Goal: Browse casually: Explore the website without a specific task or goal

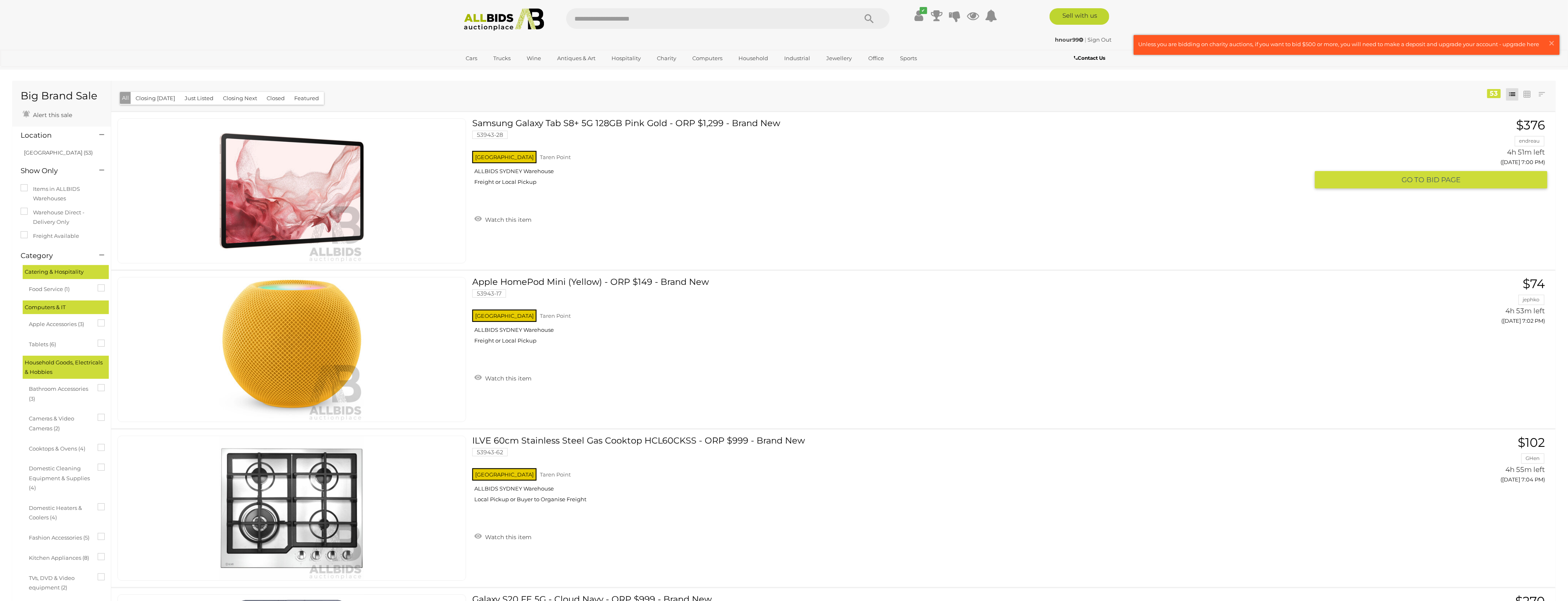
click at [311, 191] on img at bounding box center [292, 190] width 145 height 145
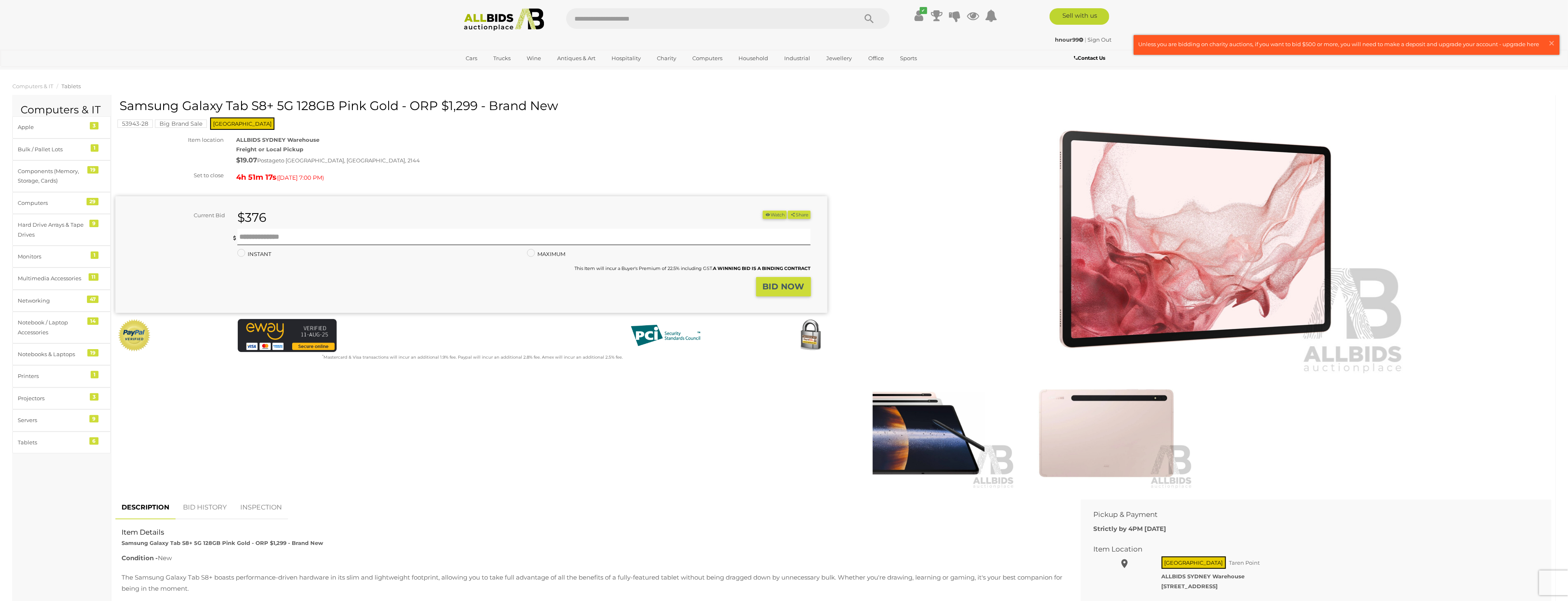
click at [1132, 437] on img at bounding box center [1106, 433] width 174 height 112
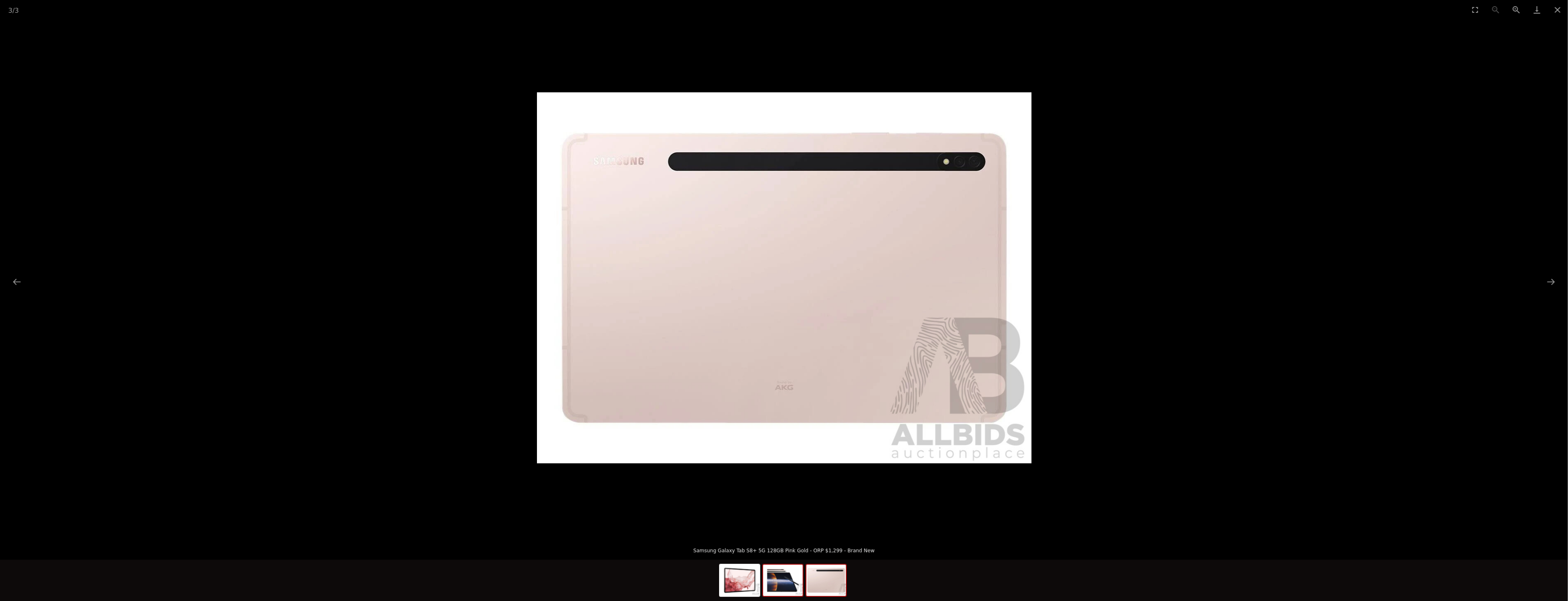
click at [790, 593] on img at bounding box center [783, 580] width 39 height 31
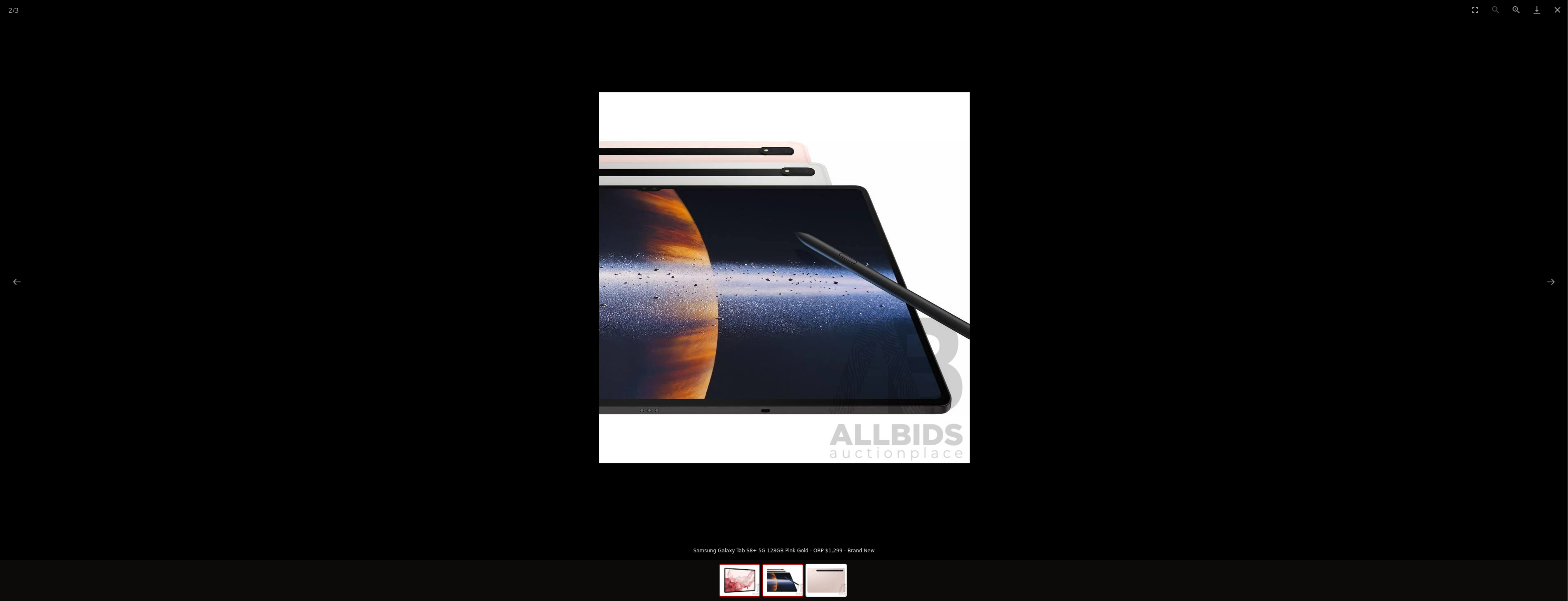
click at [752, 596] on img at bounding box center [740, 580] width 39 height 31
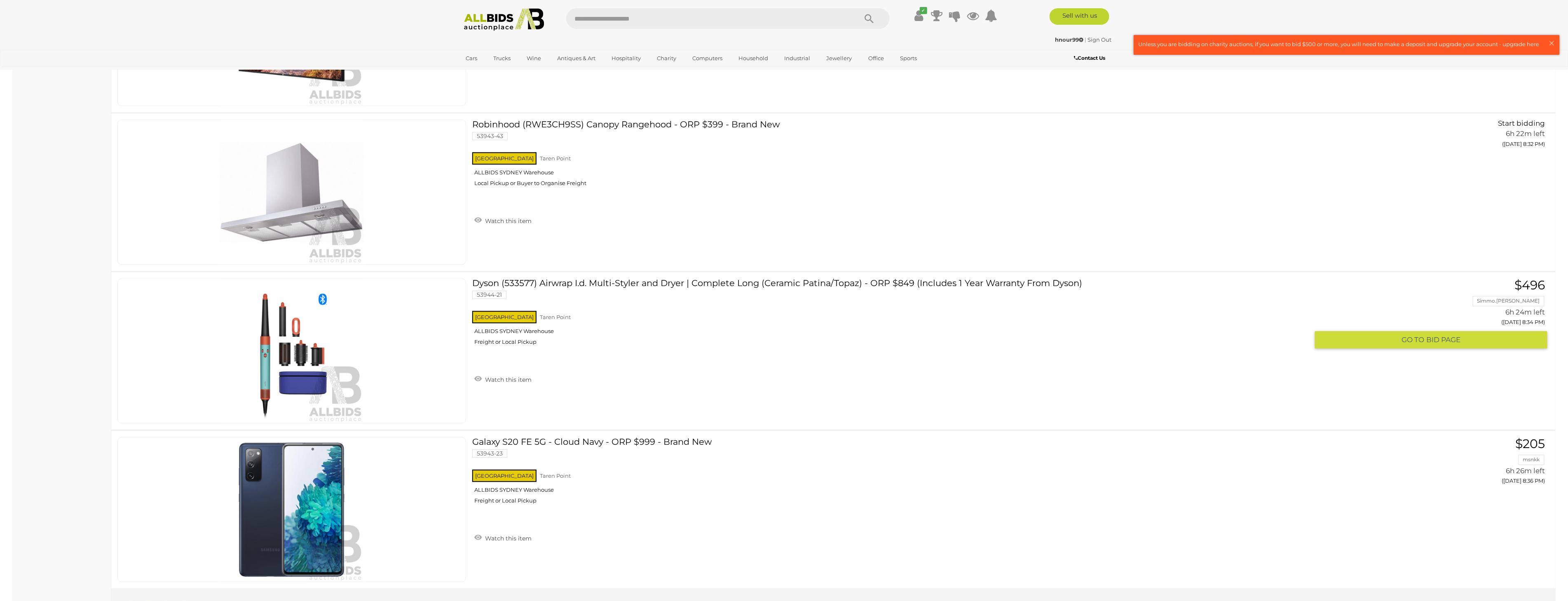
scroll to position [7792, 0]
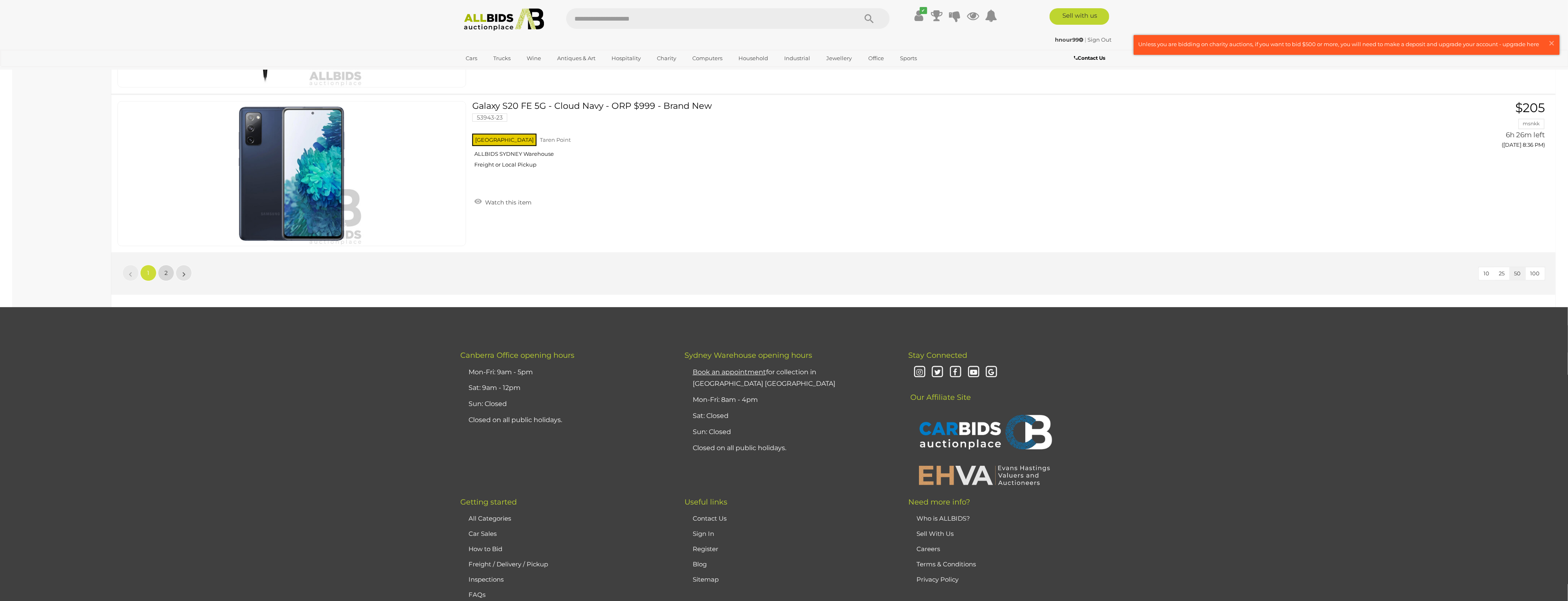
click at [164, 269] on span "2" at bounding box center [166, 273] width 3 height 8
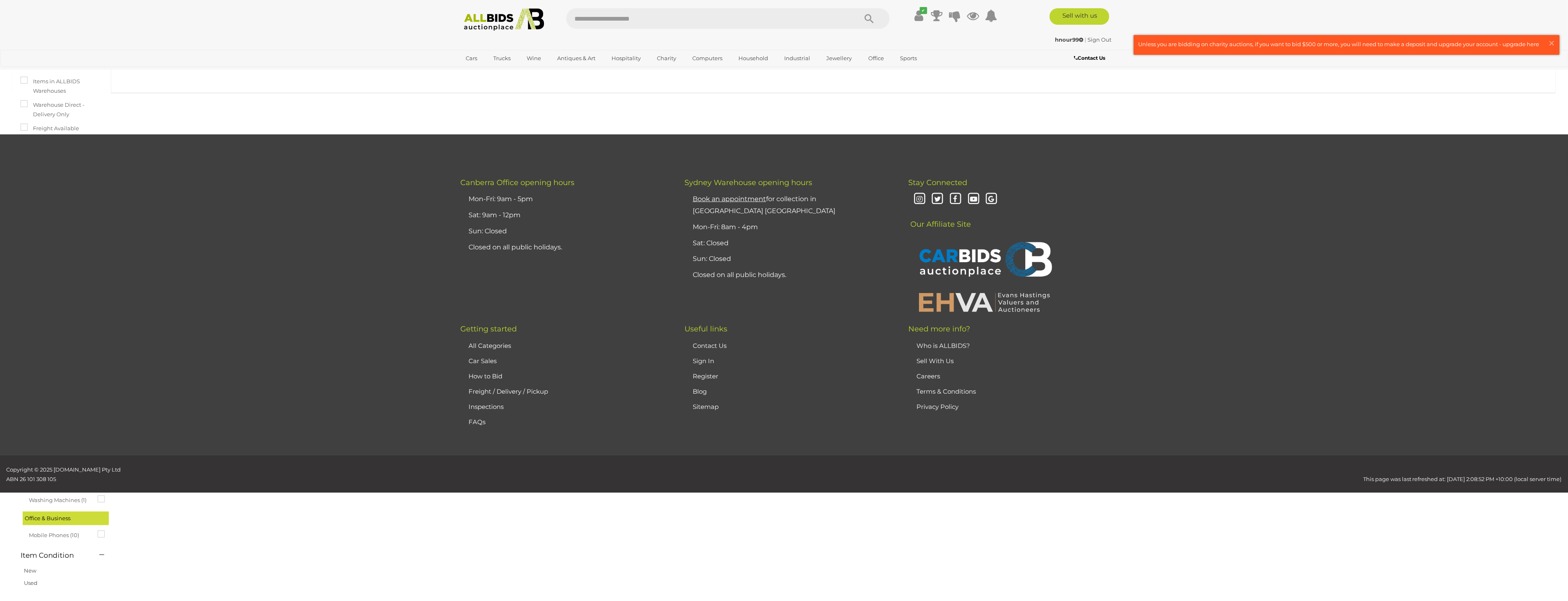
scroll to position [28, 0]
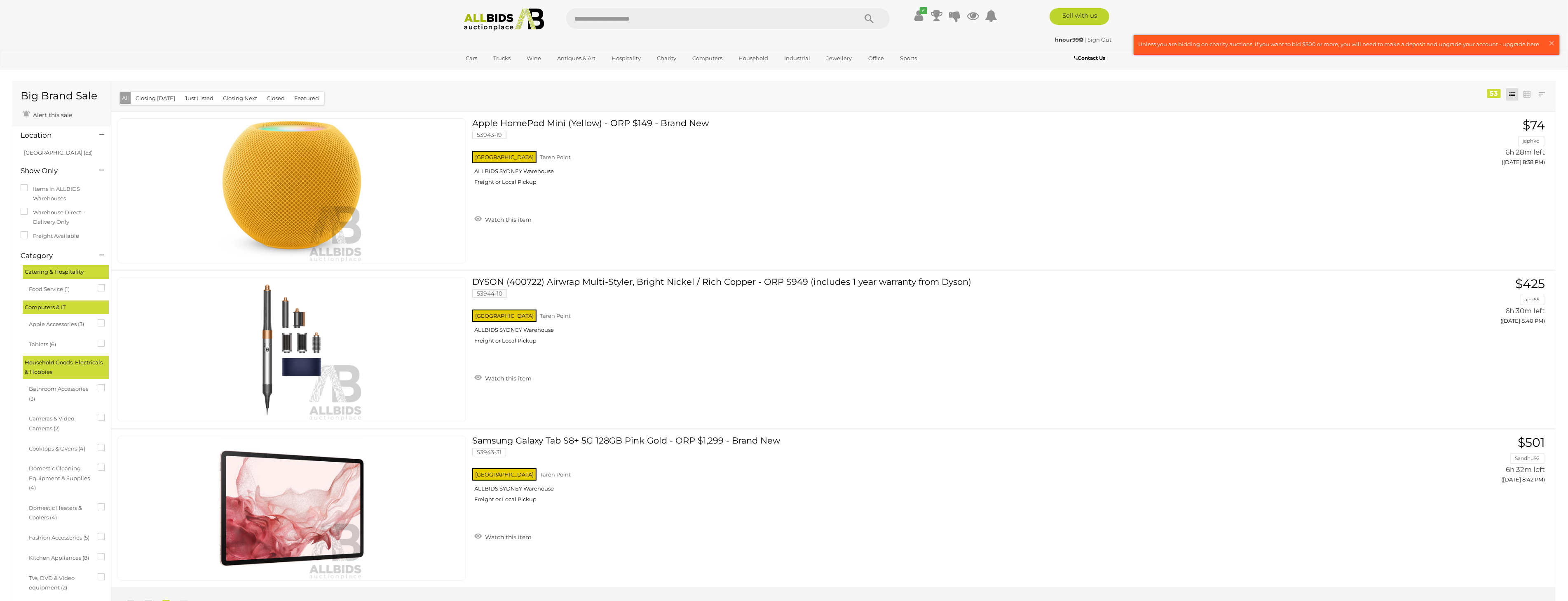
click at [486, 17] on img at bounding box center [504, 20] width 89 height 23
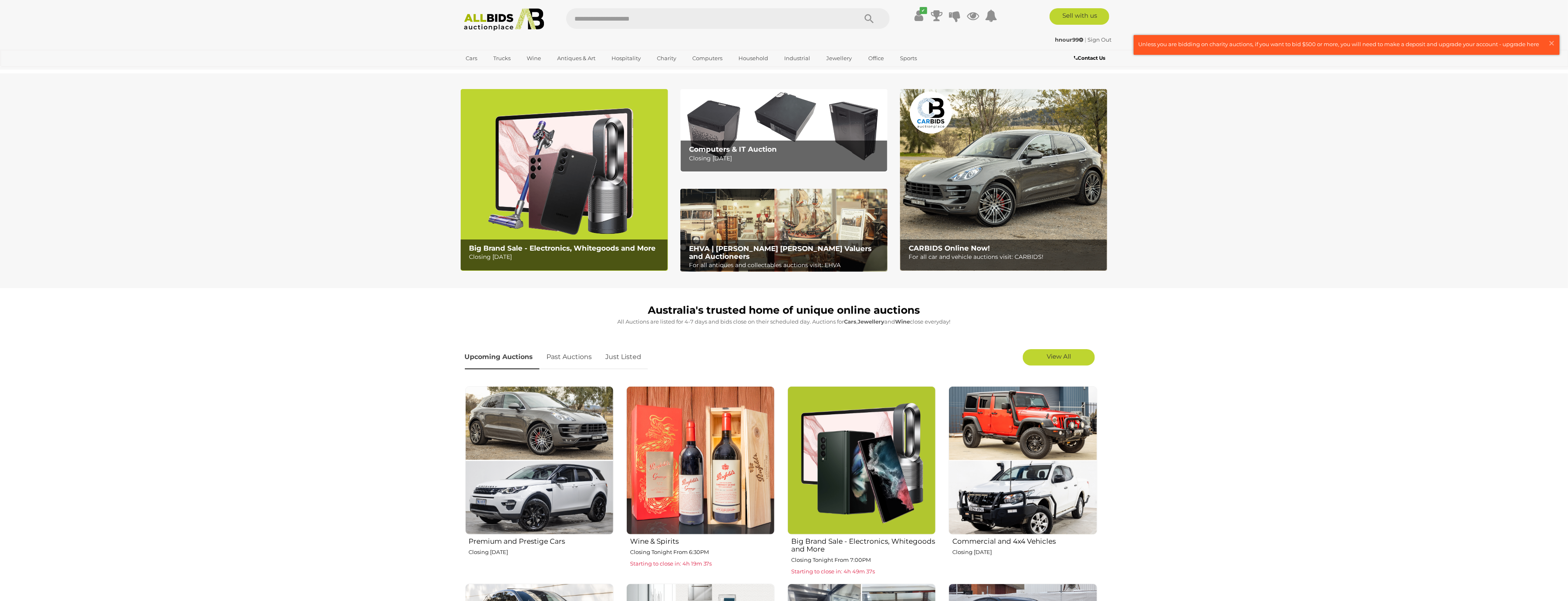
drag, startPoint x: 600, startPoint y: 29, endPoint x: 616, endPoint y: 10, distance: 24.8
click at [601, 27] on div "✔" at bounding box center [784, 20] width 672 height 23
click at [617, 10] on input "text" at bounding box center [707, 18] width 283 height 20
type input "******"
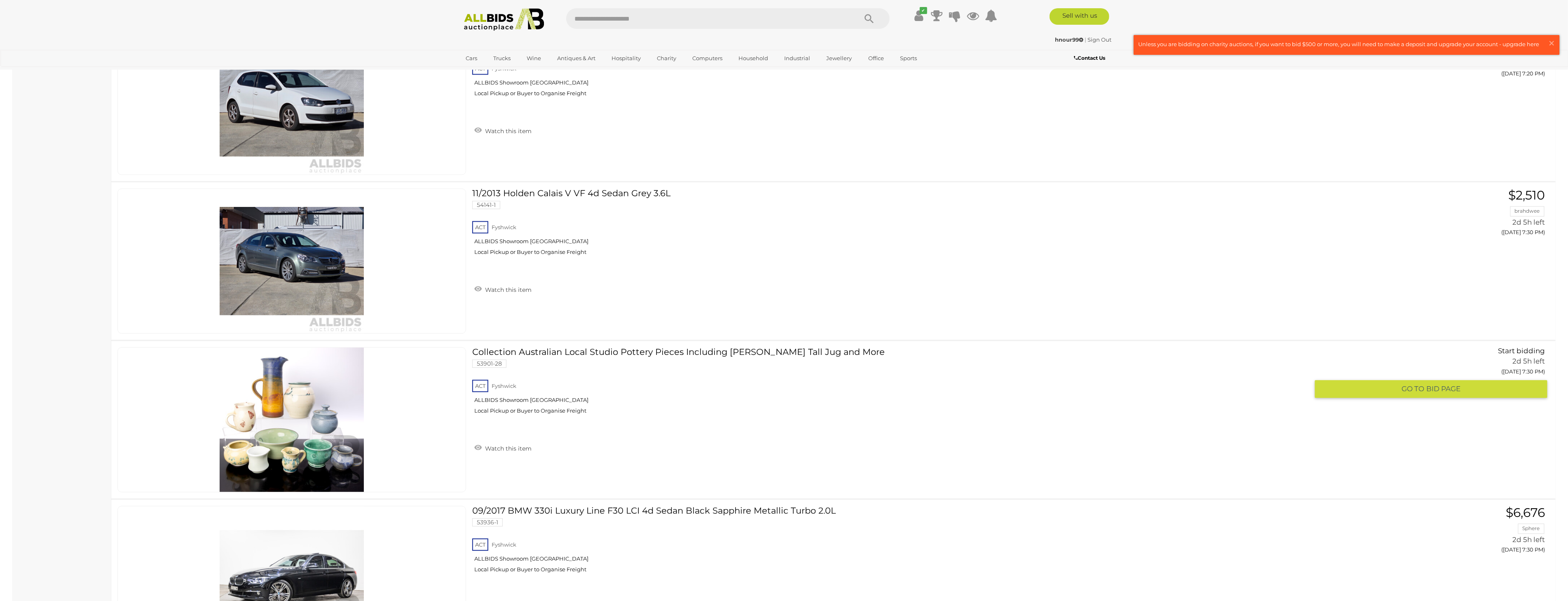
scroll to position [7723, 0]
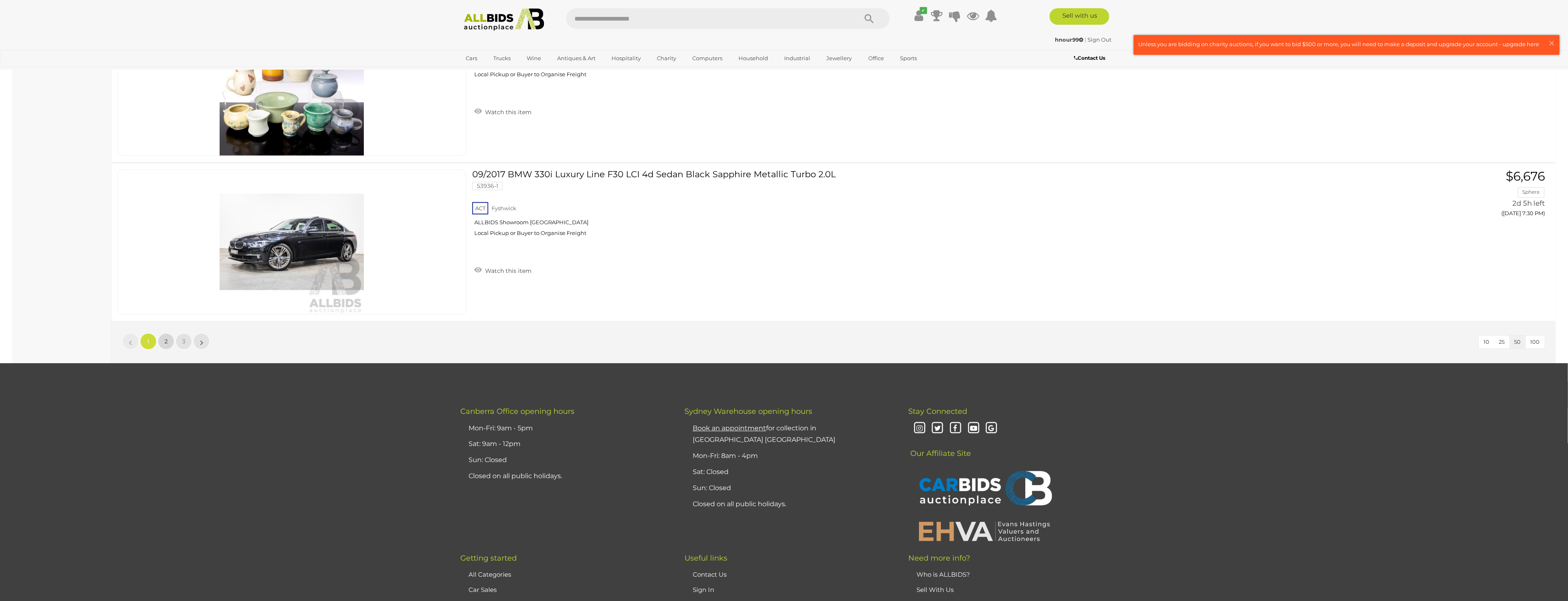
click at [166, 337] on span "2" at bounding box center [166, 341] width 3 height 8
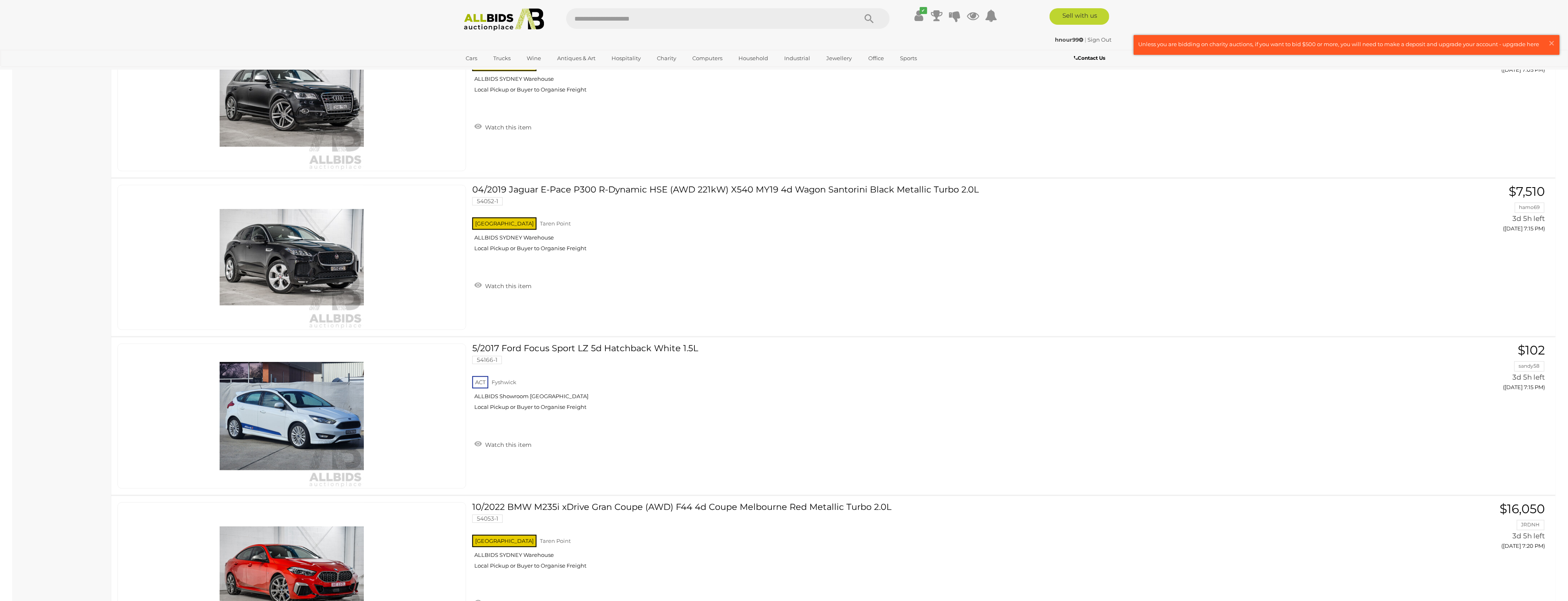
scroll to position [2351, 0]
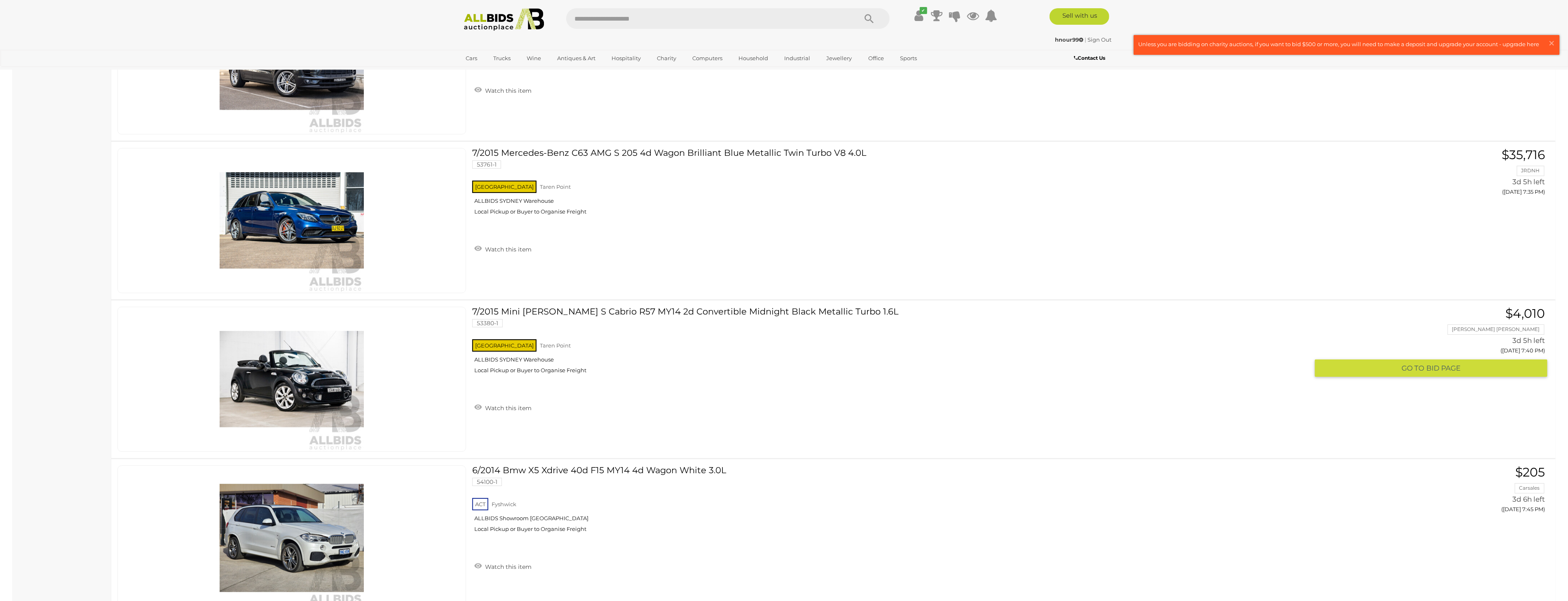
click at [672, 307] on link "7/2015 Mini Cooper S Cabrio R57 MY14 2d Convertible Midnight Black Metallic Tur…" at bounding box center [894, 343] width 830 height 73
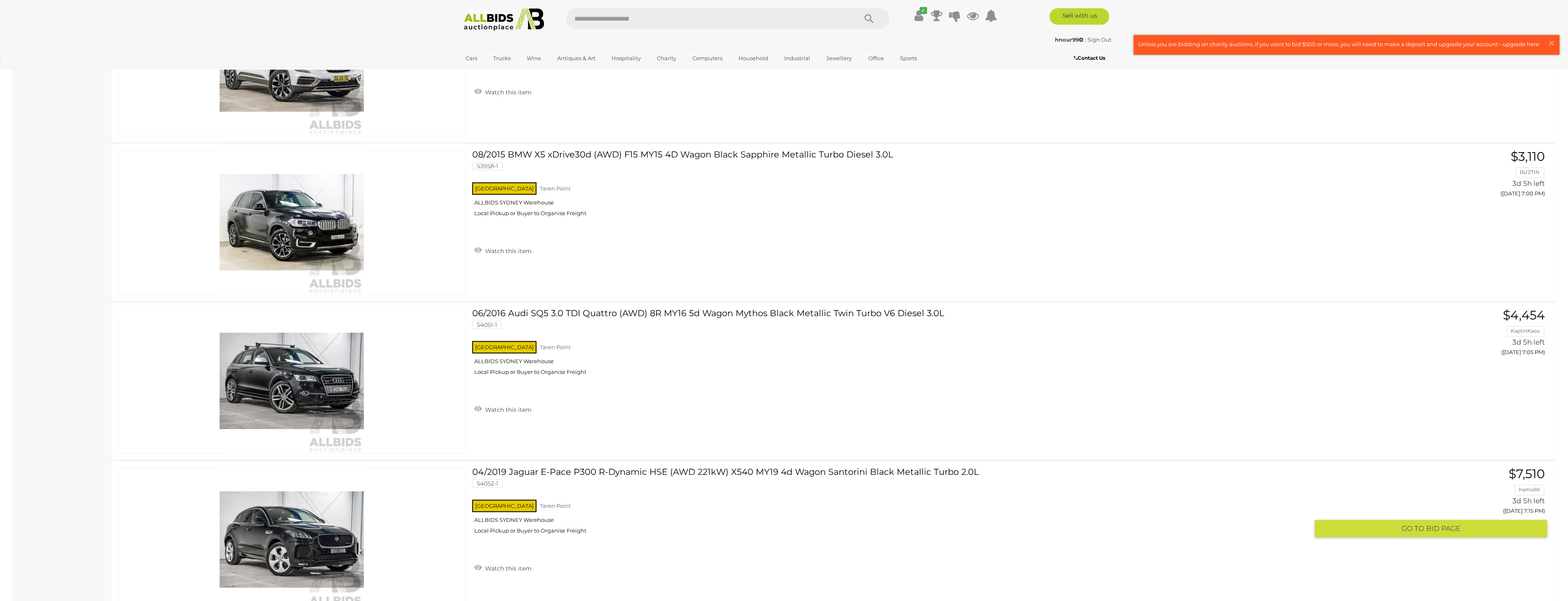
scroll to position [2068, 0]
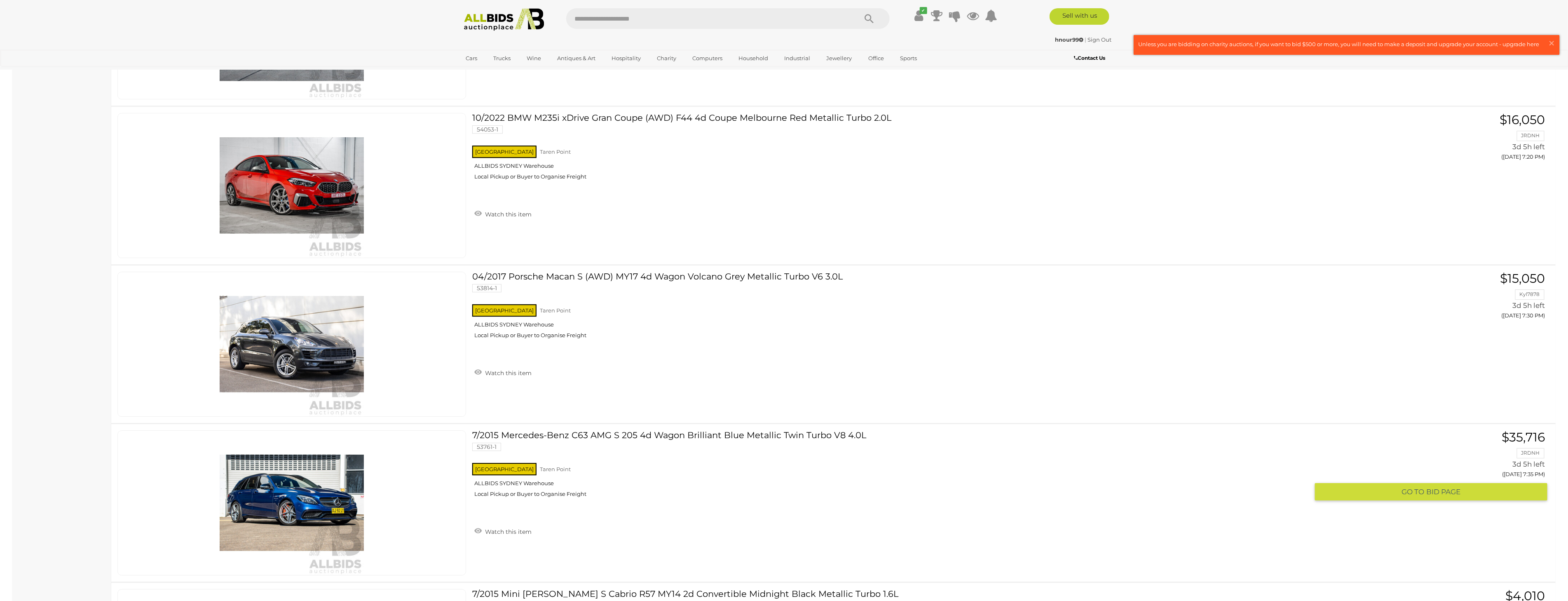
click at [313, 487] on link at bounding box center [292, 503] width 349 height 145
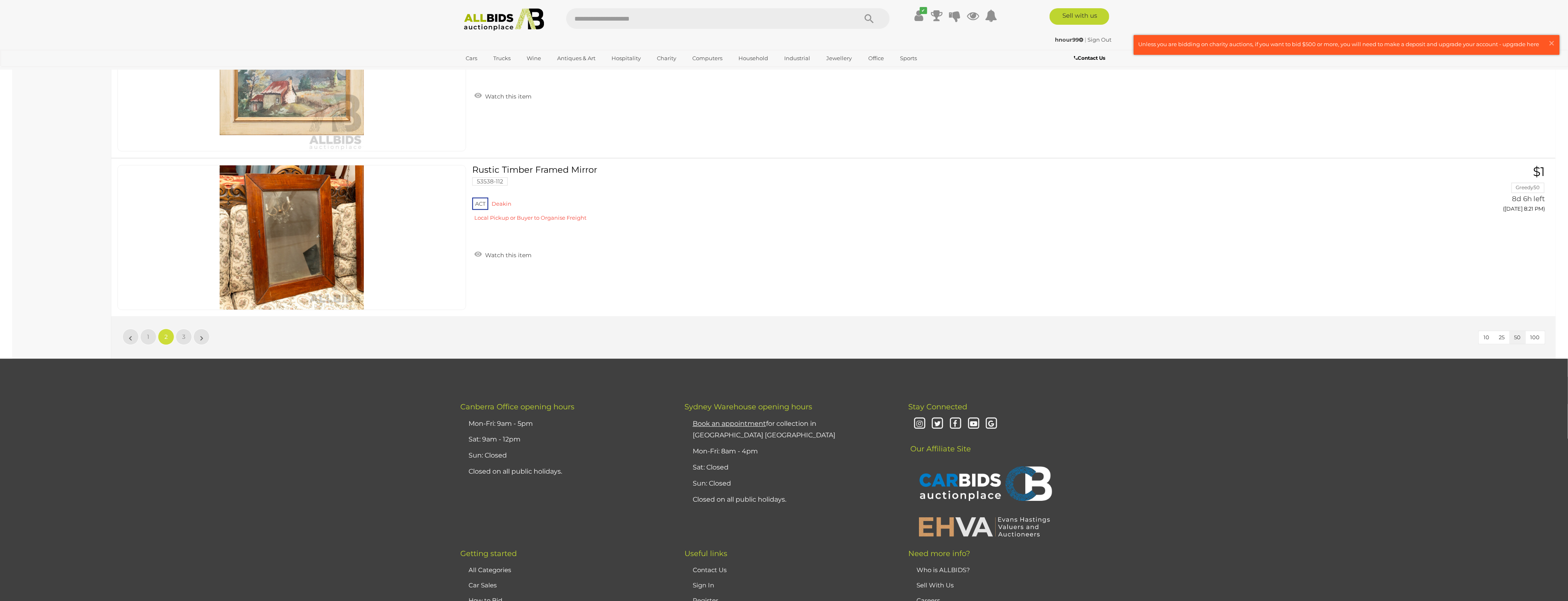
scroll to position [7777, 0]
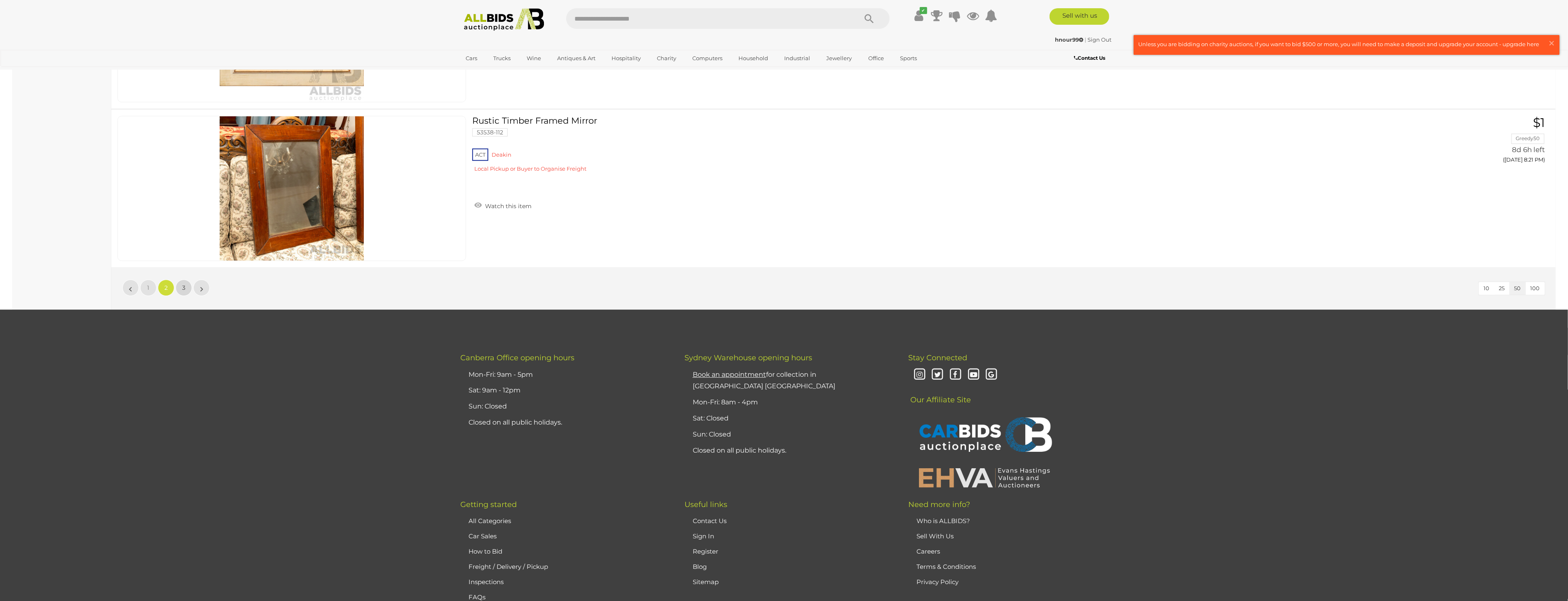
click at [183, 284] on span "3" at bounding box center [183, 288] width 3 height 8
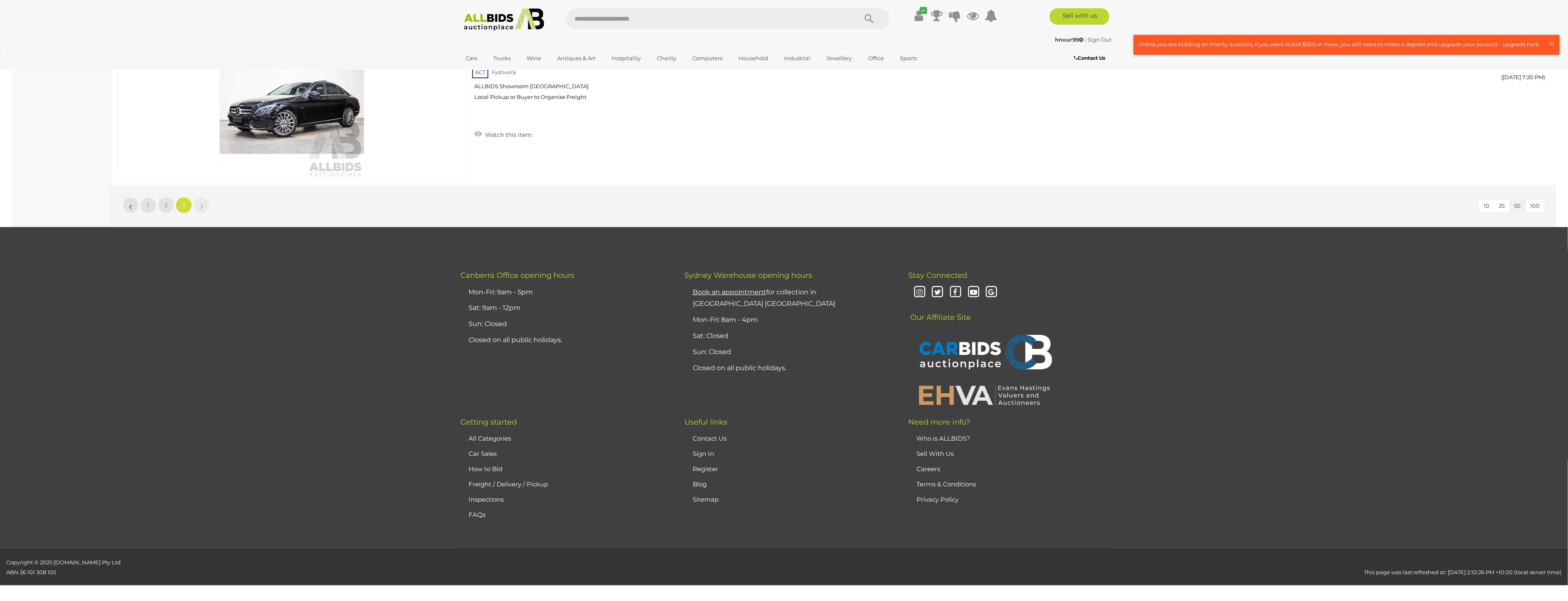
scroll to position [2764, 0]
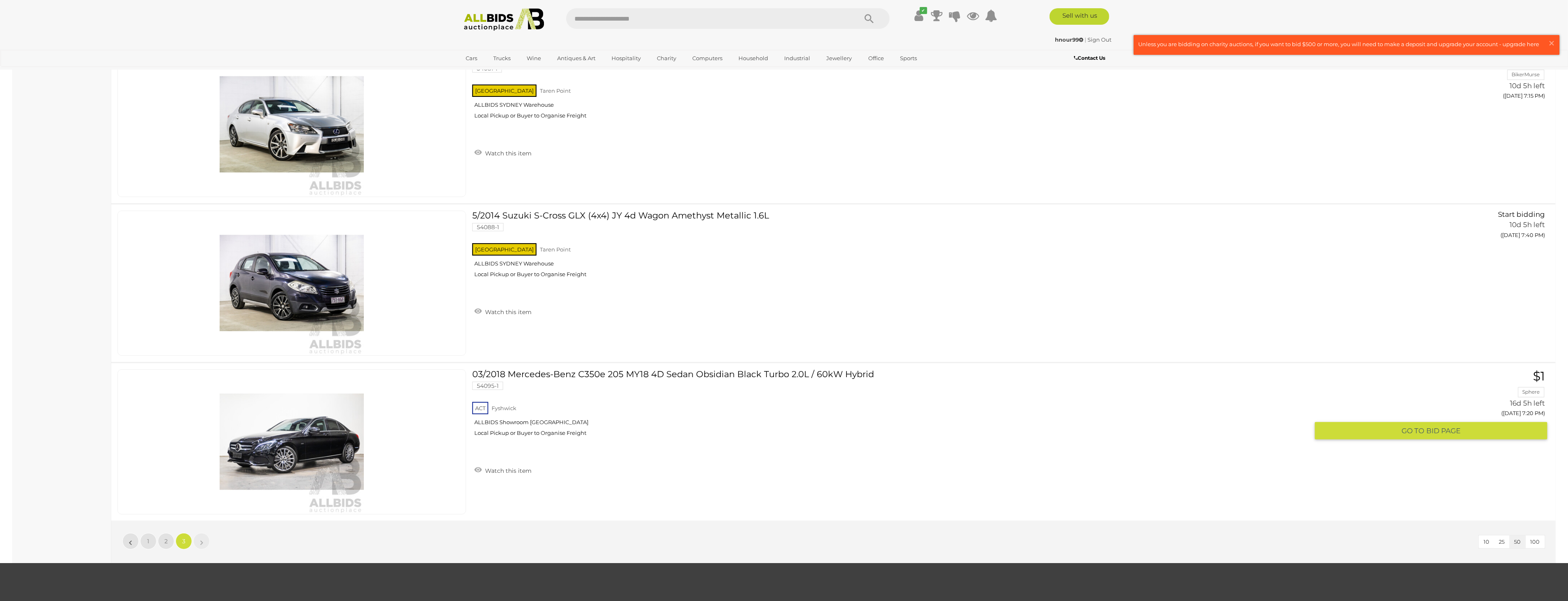
click at [550, 369] on link "03/2018 Mercedes-Benz C350e 205 MY18 4D Sedan Obsidian Black Turbo 2.0L / 60kW …" at bounding box center [894, 406] width 830 height 73
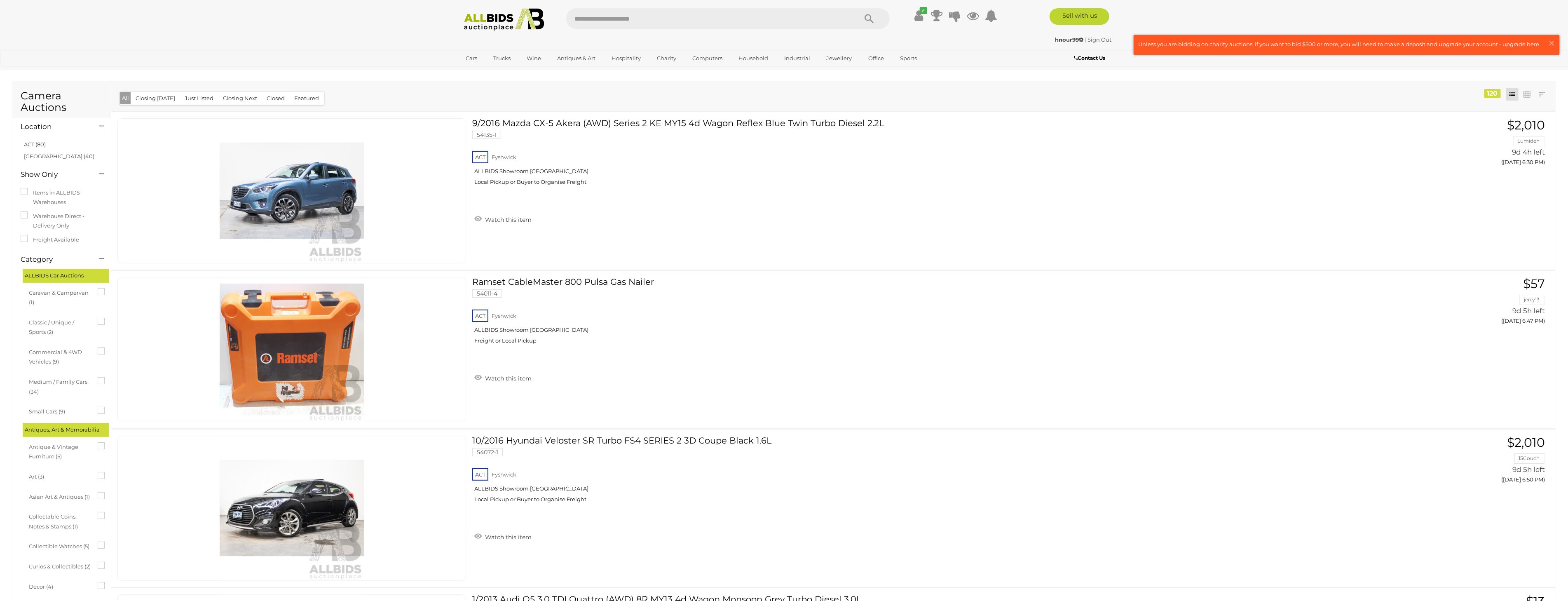
click at [487, 22] on img at bounding box center [504, 20] width 89 height 23
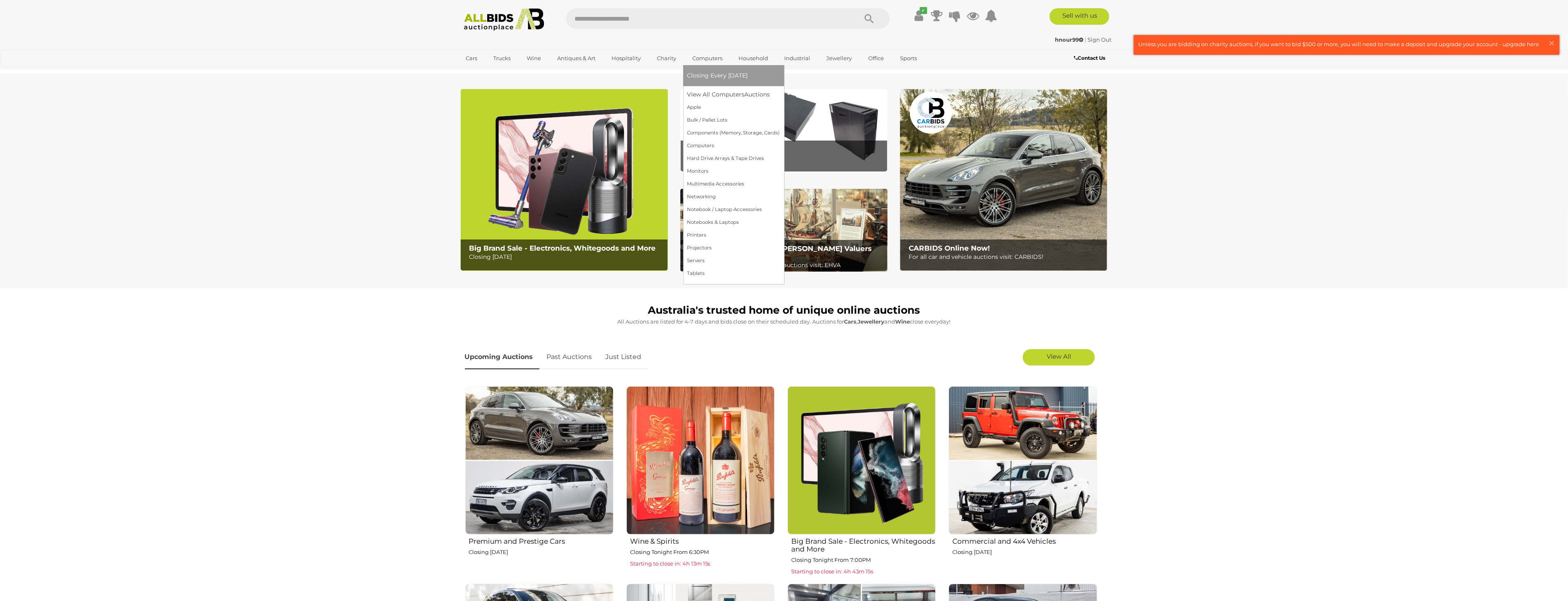
click at [707, 59] on link "Computers" at bounding box center [708, 58] width 41 height 13
click at [716, 71] on link "Closing Every [DATE]" at bounding box center [734, 76] width 93 height 13
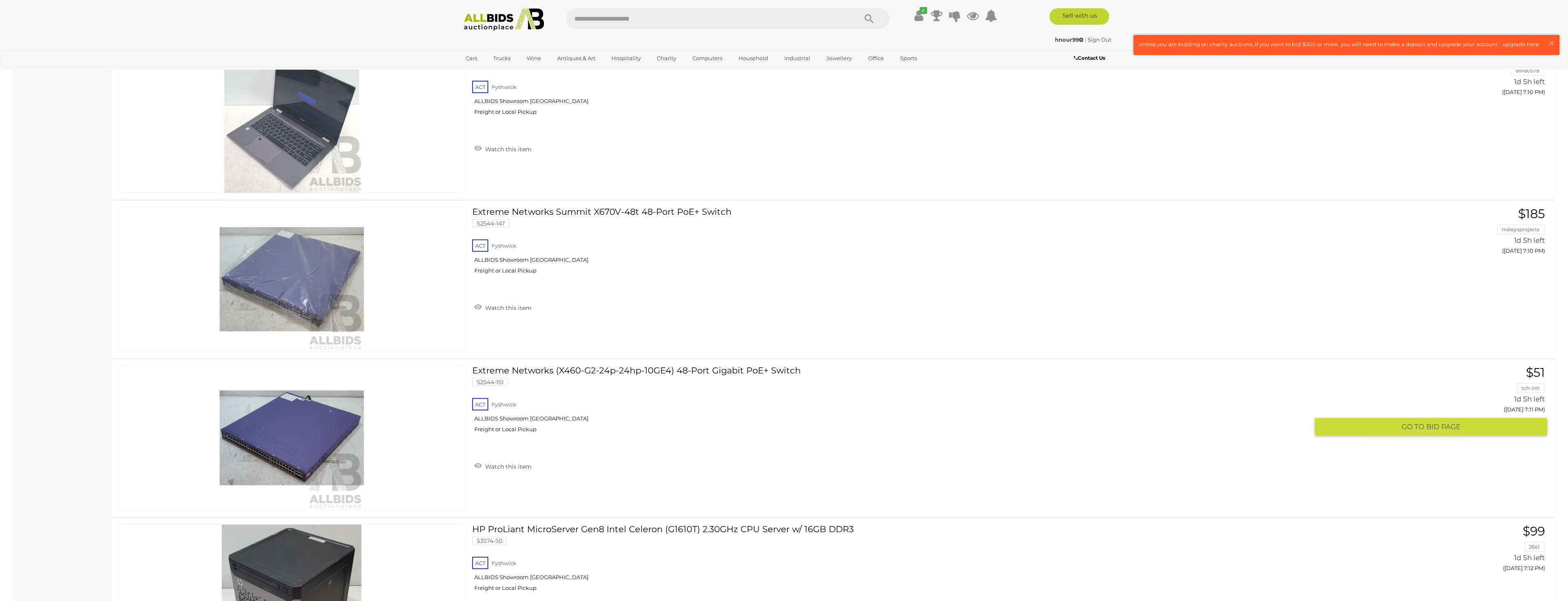
scroll to position [6180, 0]
